Goal: Purchase product/service

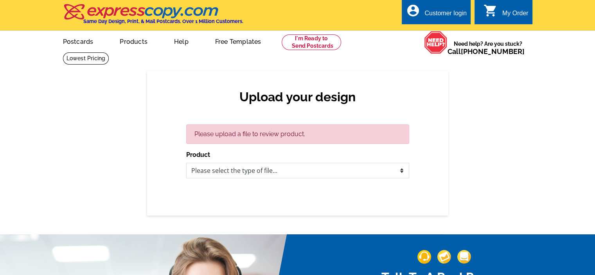
click at [443, 8] on div "account_circle Customer login" at bounding box center [436, 12] width 69 height 25
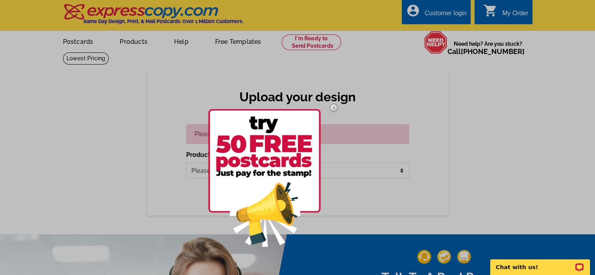
click at [335, 105] on img at bounding box center [334, 107] width 23 height 23
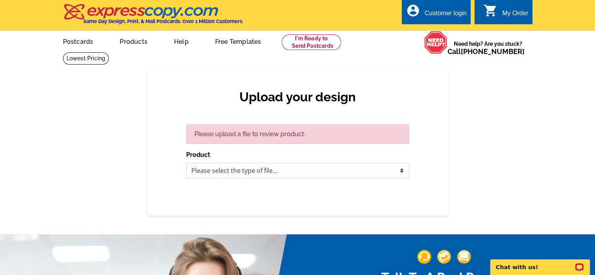
click at [257, 170] on select "Please select the type of file... Postcards Business Cards Letters and flyers G…" at bounding box center [297, 171] width 223 height 16
select select "1"
click at [186, 163] on select "Please select the type of file... Postcards Business Cards Letters and flyers G…" at bounding box center [297, 171] width 223 height 16
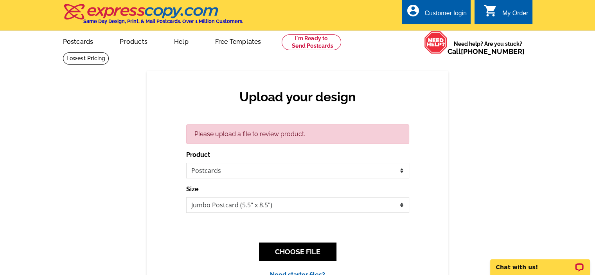
click at [288, 214] on div "Please upload a file to review product. Product Please select the type of file.…" at bounding box center [297, 201] width 223 height 155
click at [286, 208] on select "Jumbo Postcard (5.5" x 8.5") Regular Postcard (4.25" x 5.6") Panoramic Postcard…" at bounding box center [297, 205] width 223 height 16
select select "1"
click at [186, 198] on select "Jumbo Postcard (5.5" x 8.5") Regular Postcard (4.25" x 5.6") Panoramic Postcard…" at bounding box center [297, 205] width 223 height 16
click at [290, 250] on button "CHOOSE FILE" at bounding box center [297, 252] width 77 height 18
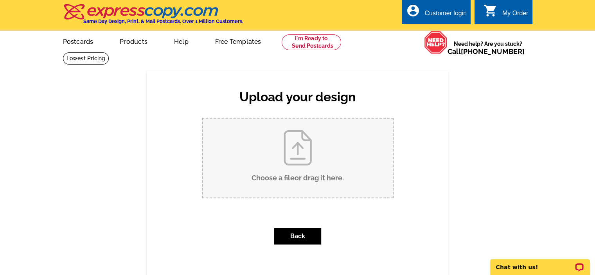
click at [249, 135] on input "Choose a file or drag it here ." at bounding box center [298, 158] width 190 height 79
type input "C:\fakepath\129.pdf"
